Goal: Browse casually

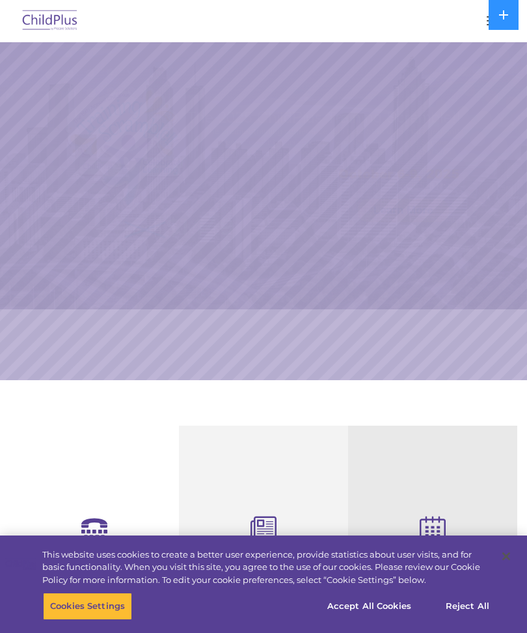
select select "MEDIUM"
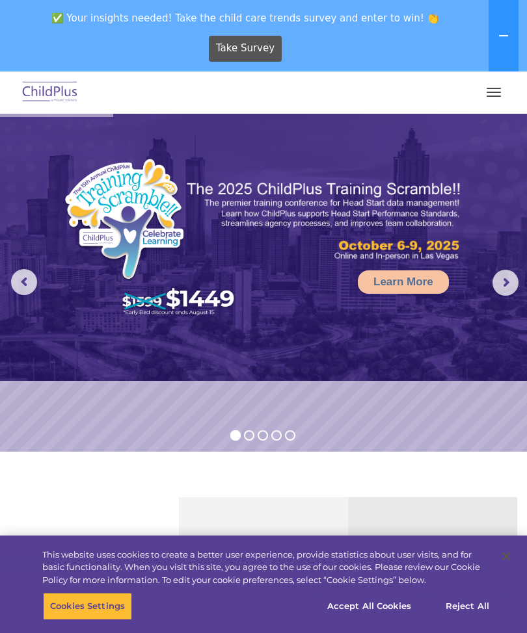
click at [499, 94] on button "button" at bounding box center [493, 92] width 27 height 21
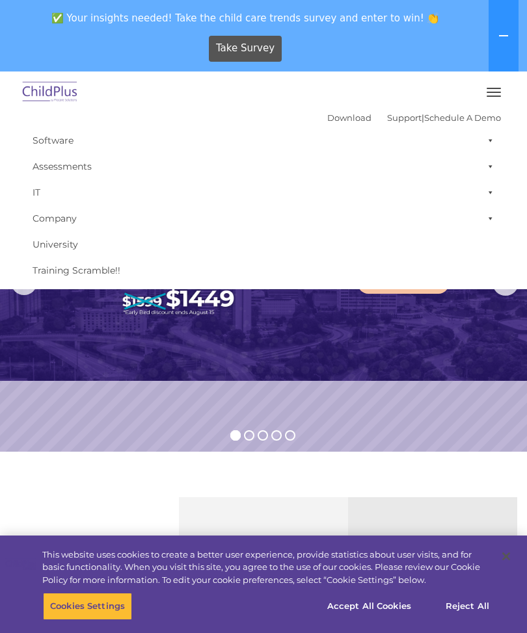
click at [497, 92] on span "button" at bounding box center [493, 92] width 14 height 1
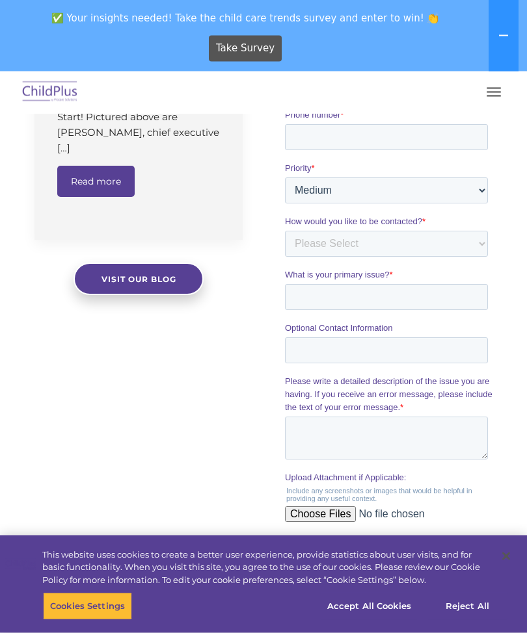
scroll to position [1068, 0]
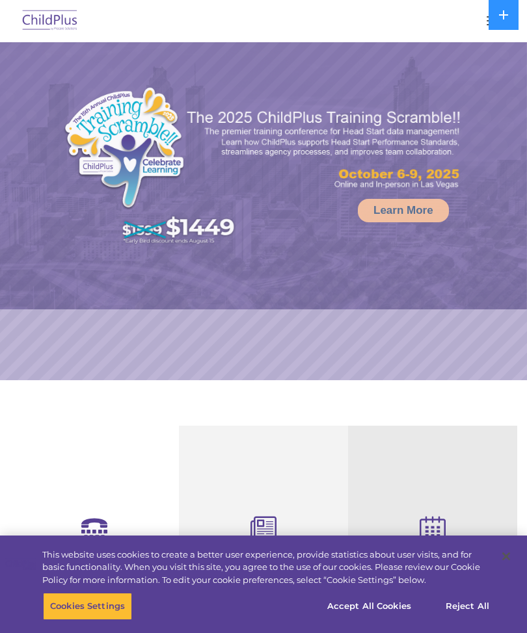
select select "MEDIUM"
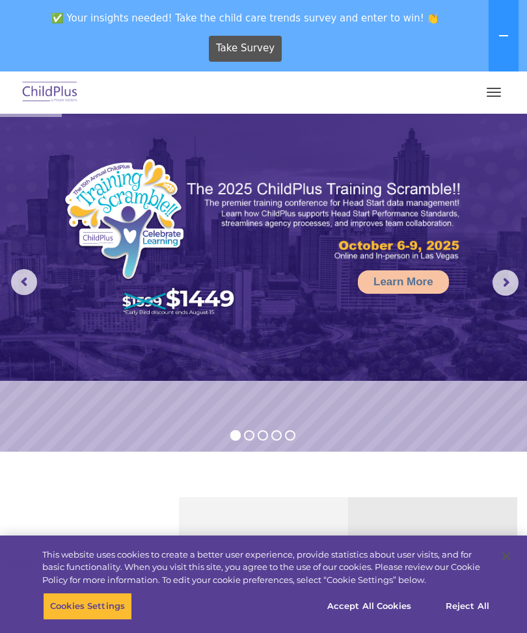
click at [490, 100] on button "button" at bounding box center [493, 92] width 27 height 21
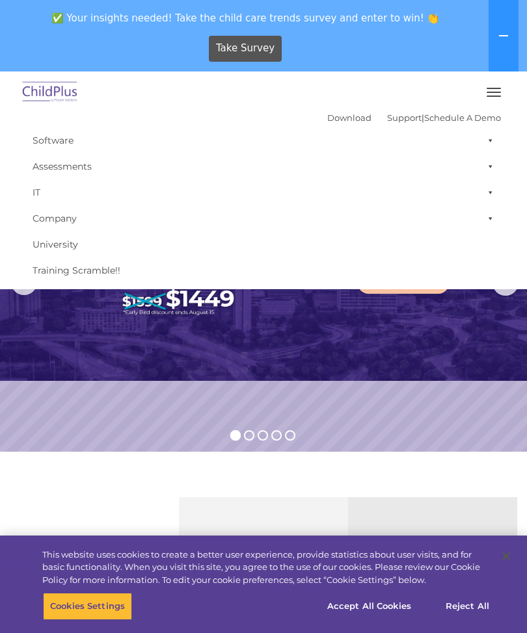
click at [482, 101] on button "button" at bounding box center [493, 92] width 27 height 21
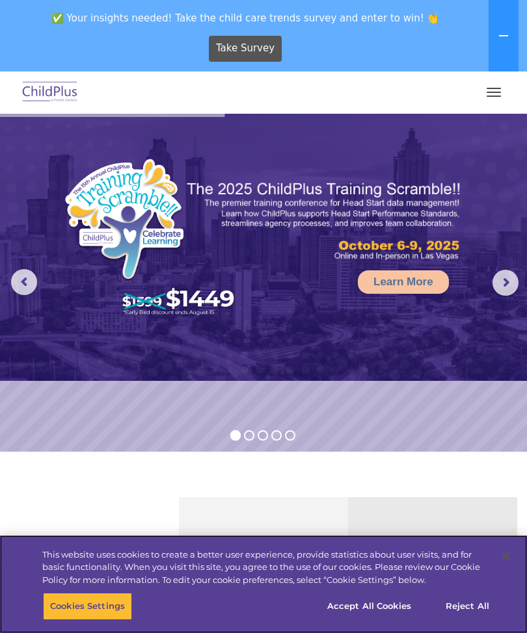
click at [366, 603] on button "Accept All Cookies" at bounding box center [369, 606] width 98 height 27
